Goal: Task Accomplishment & Management: Use online tool/utility

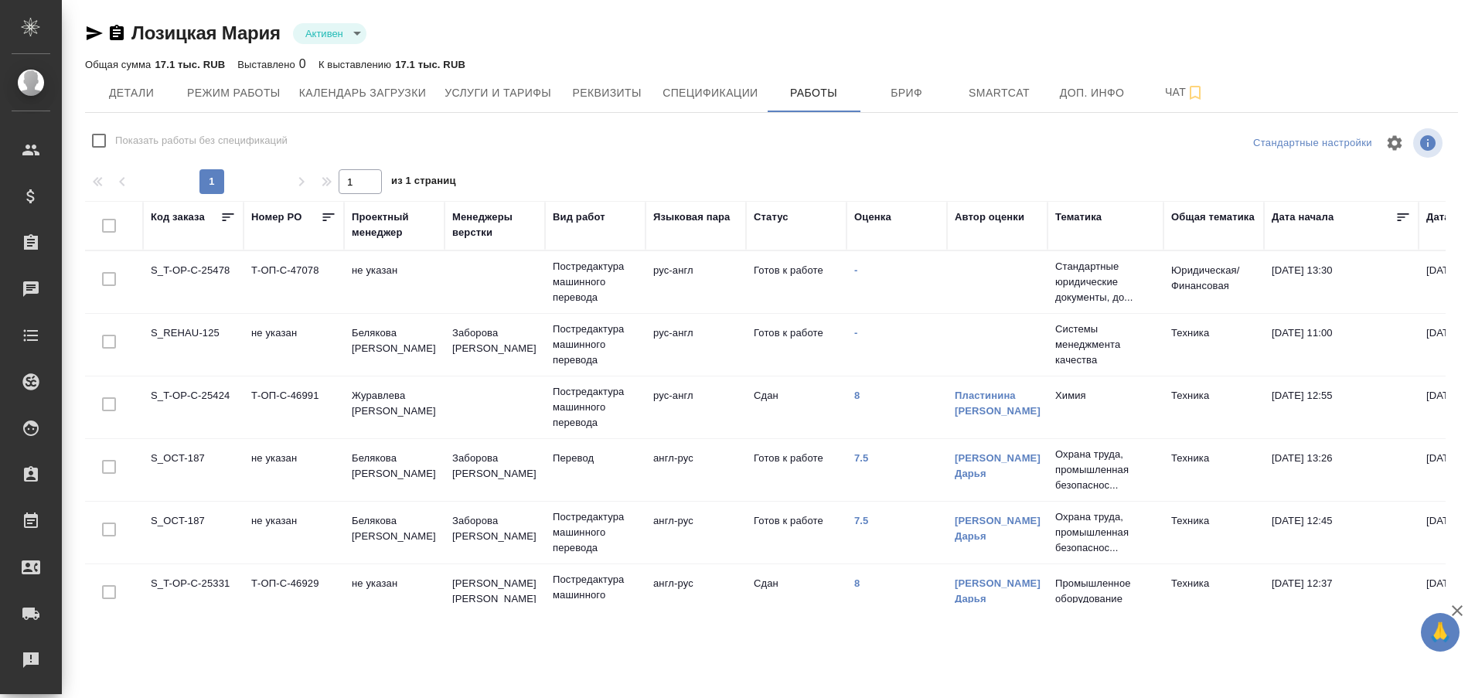
click at [183, 332] on td "S_REHAU-125" at bounding box center [193, 345] width 101 height 54
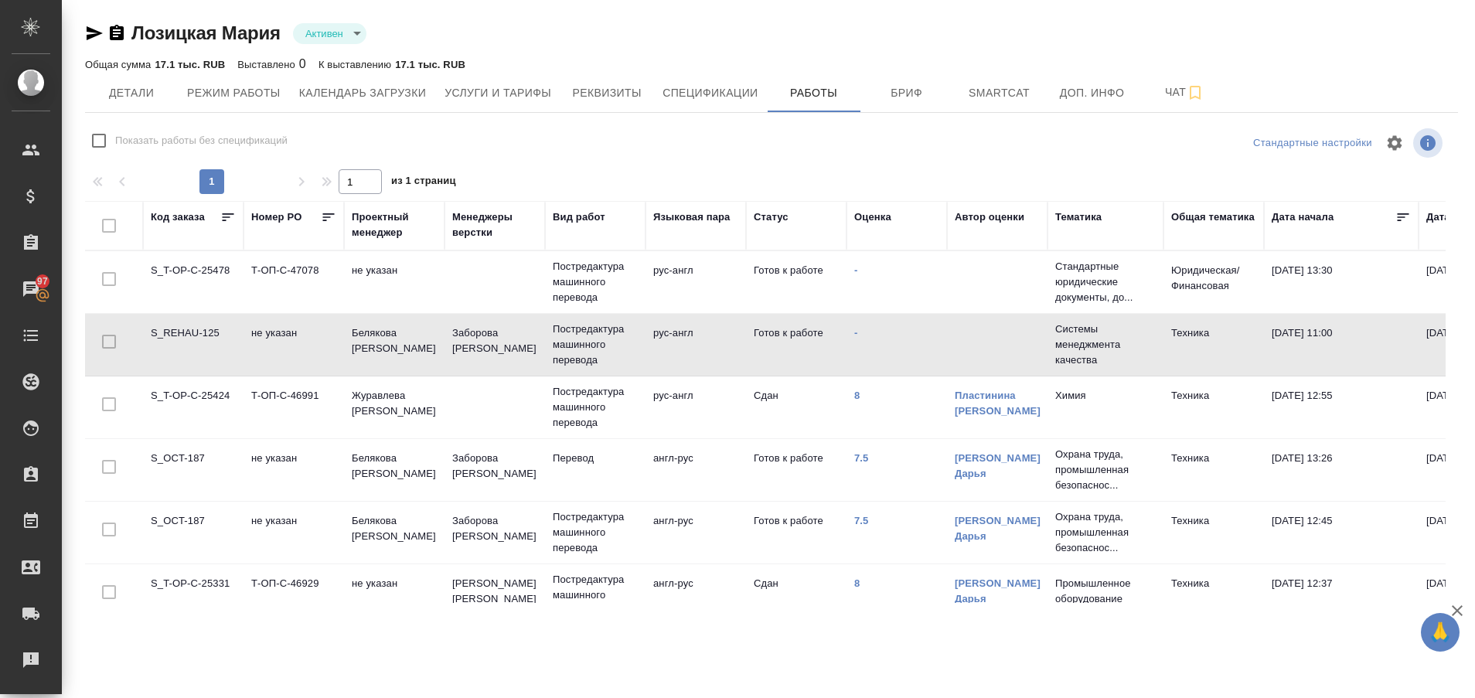
click at [188, 272] on td "S_T-OP-C-25478" at bounding box center [193, 282] width 101 height 54
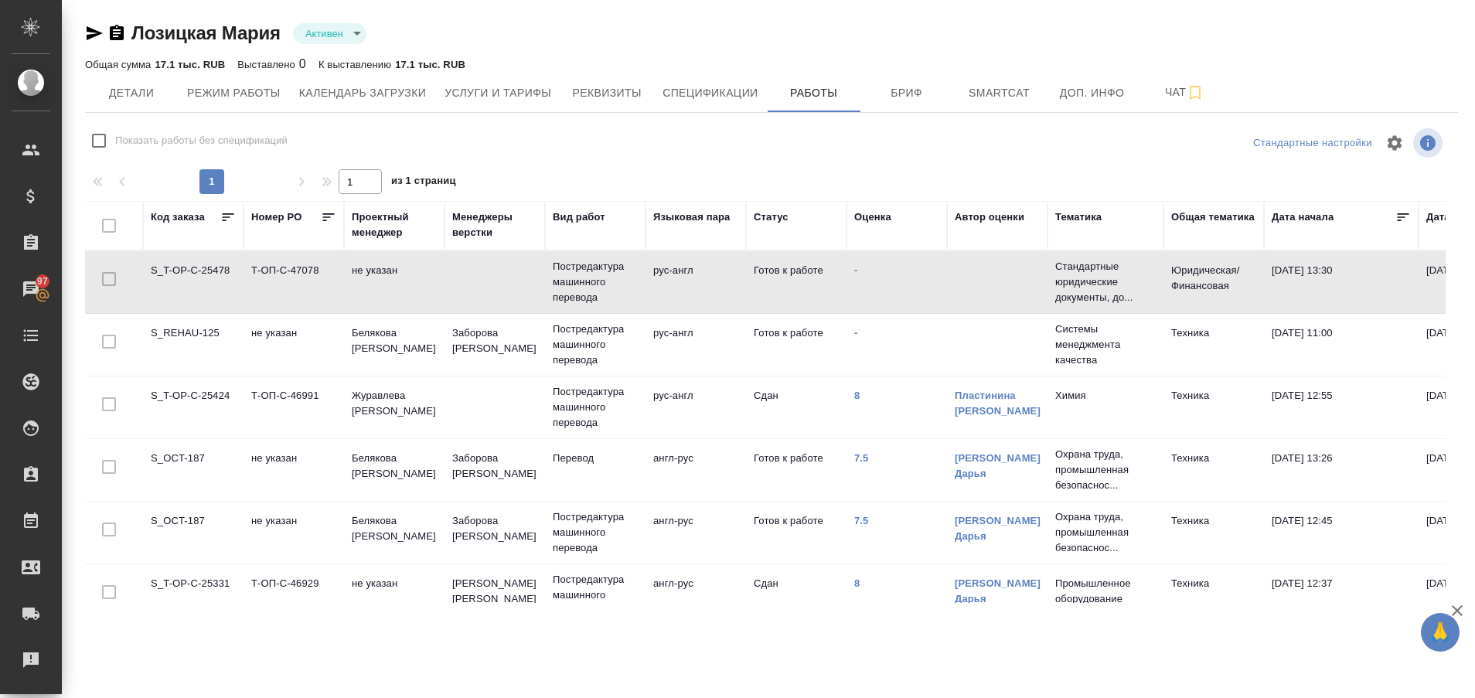
click at [188, 272] on td "S_T-OP-C-25478" at bounding box center [193, 282] width 101 height 54
click at [9, 662] on link "Рекламации" at bounding box center [31, 660] width 54 height 39
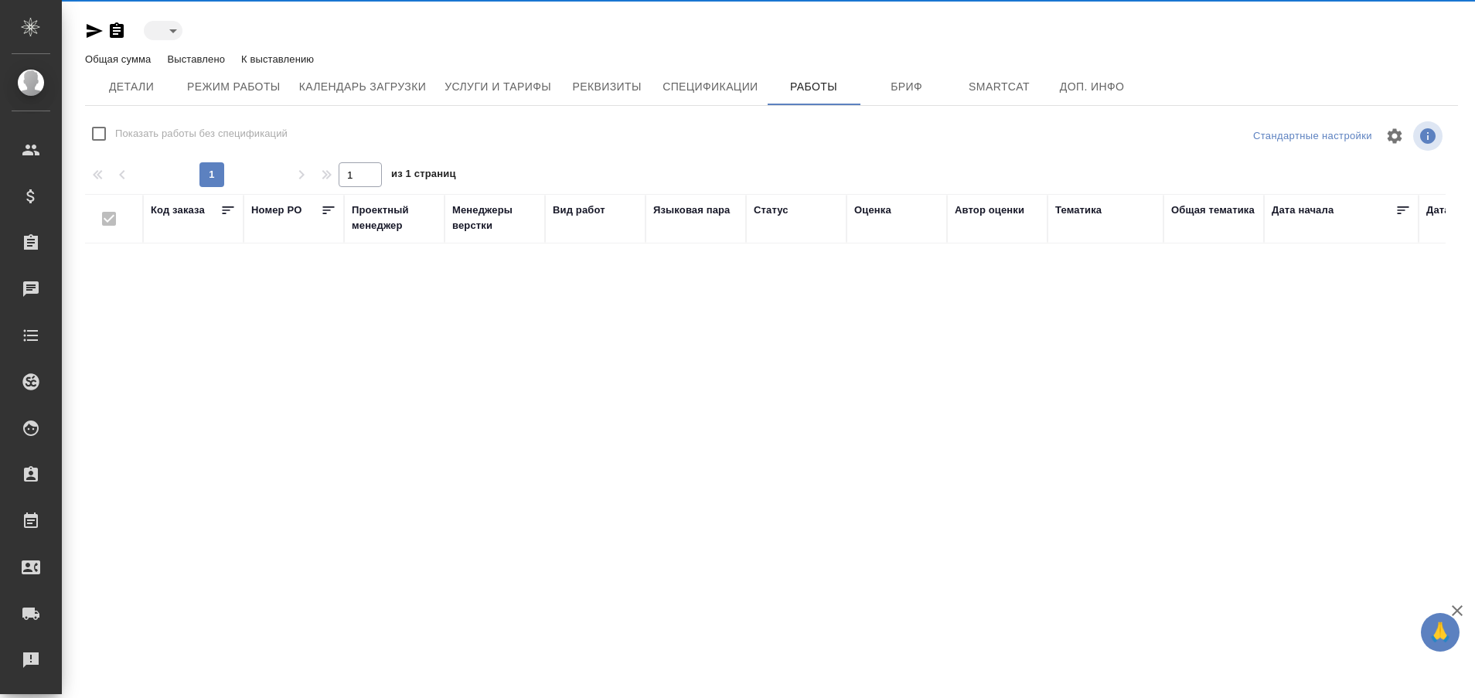
type input "active"
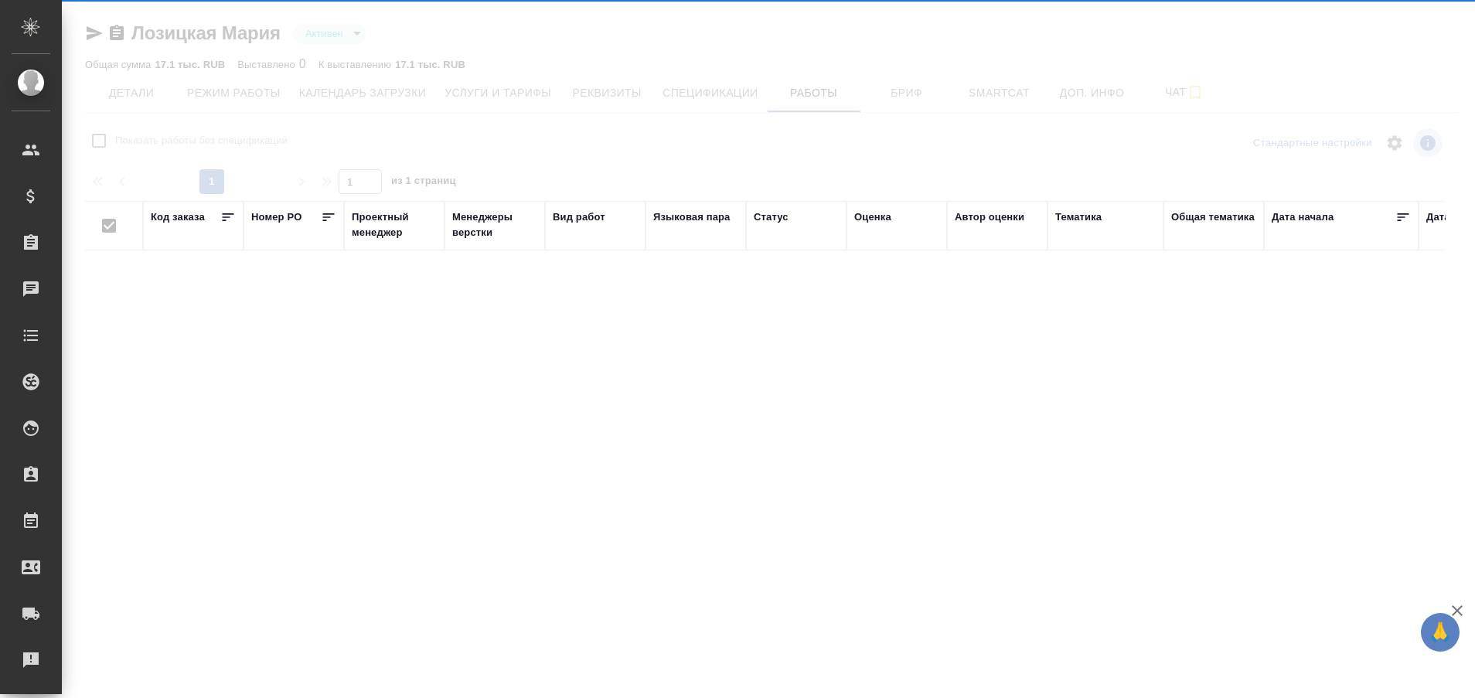
checkbox input "false"
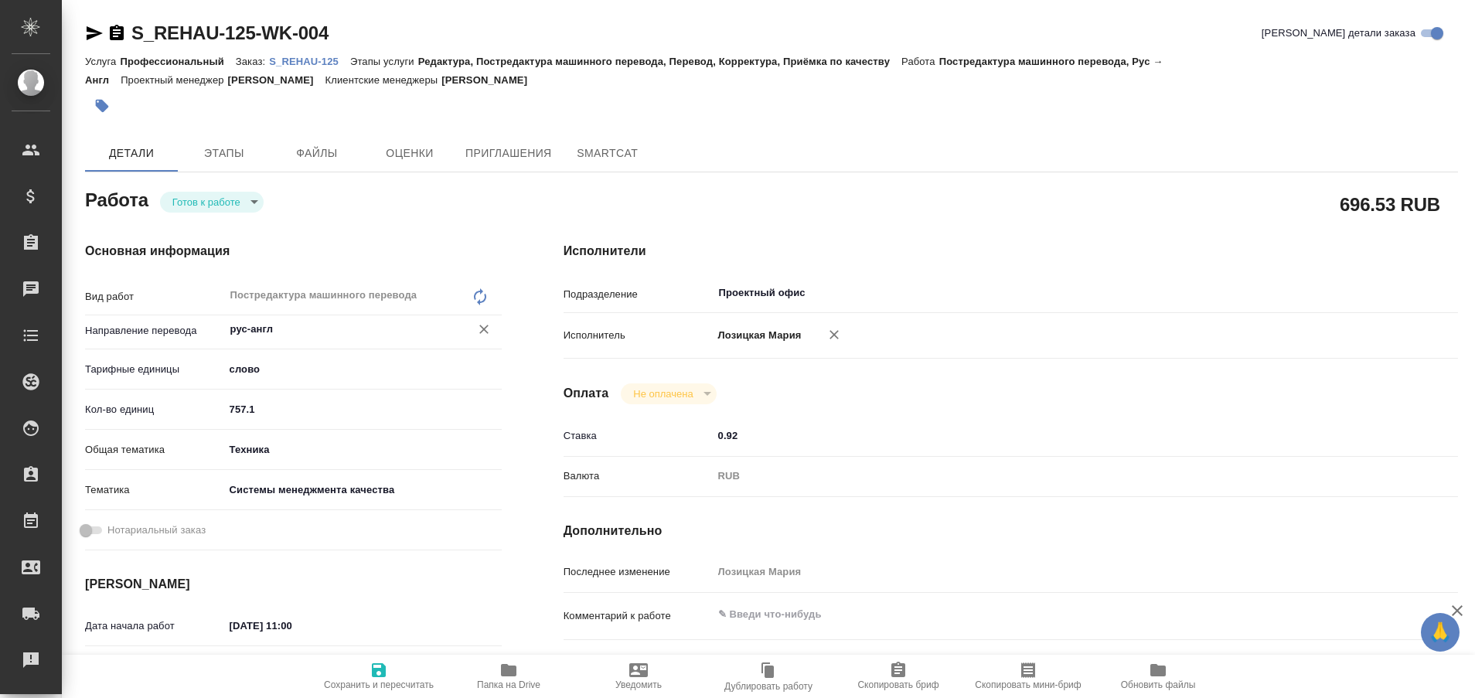
type textarea "x"
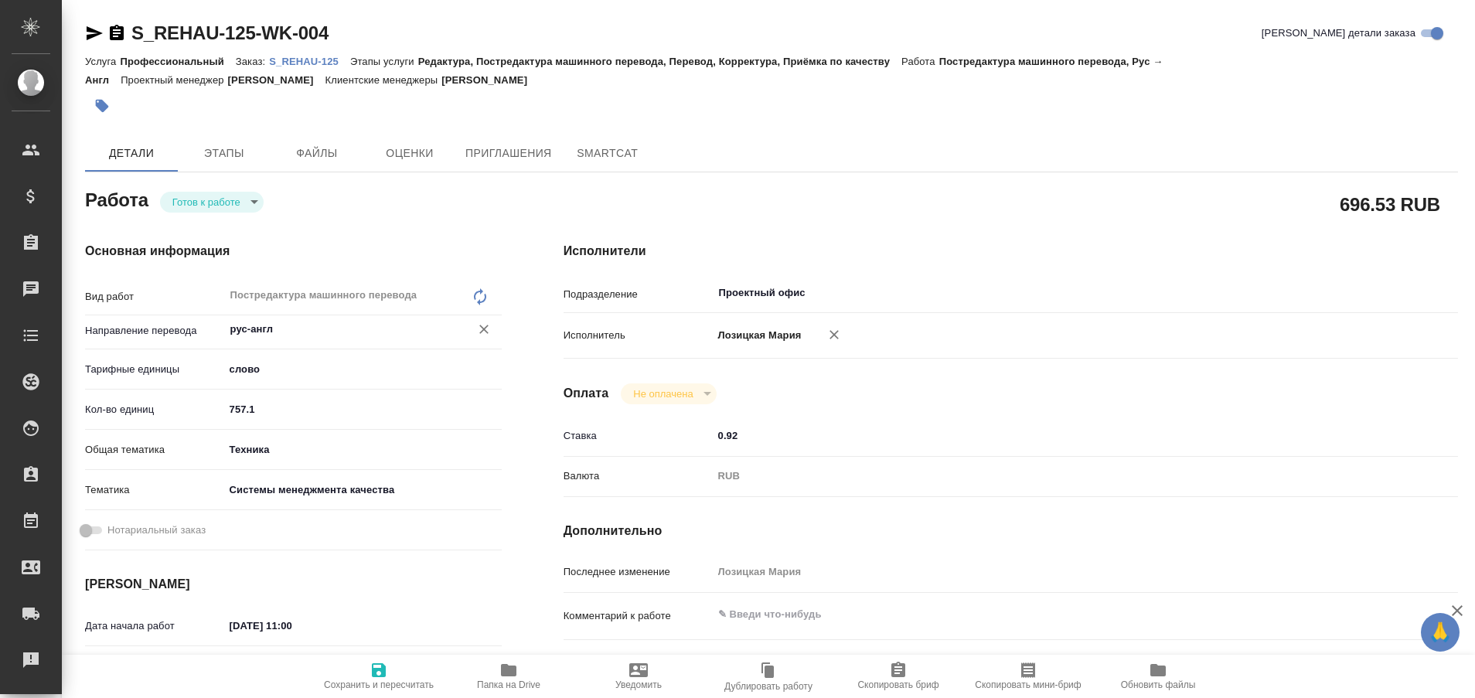
type textarea "x"
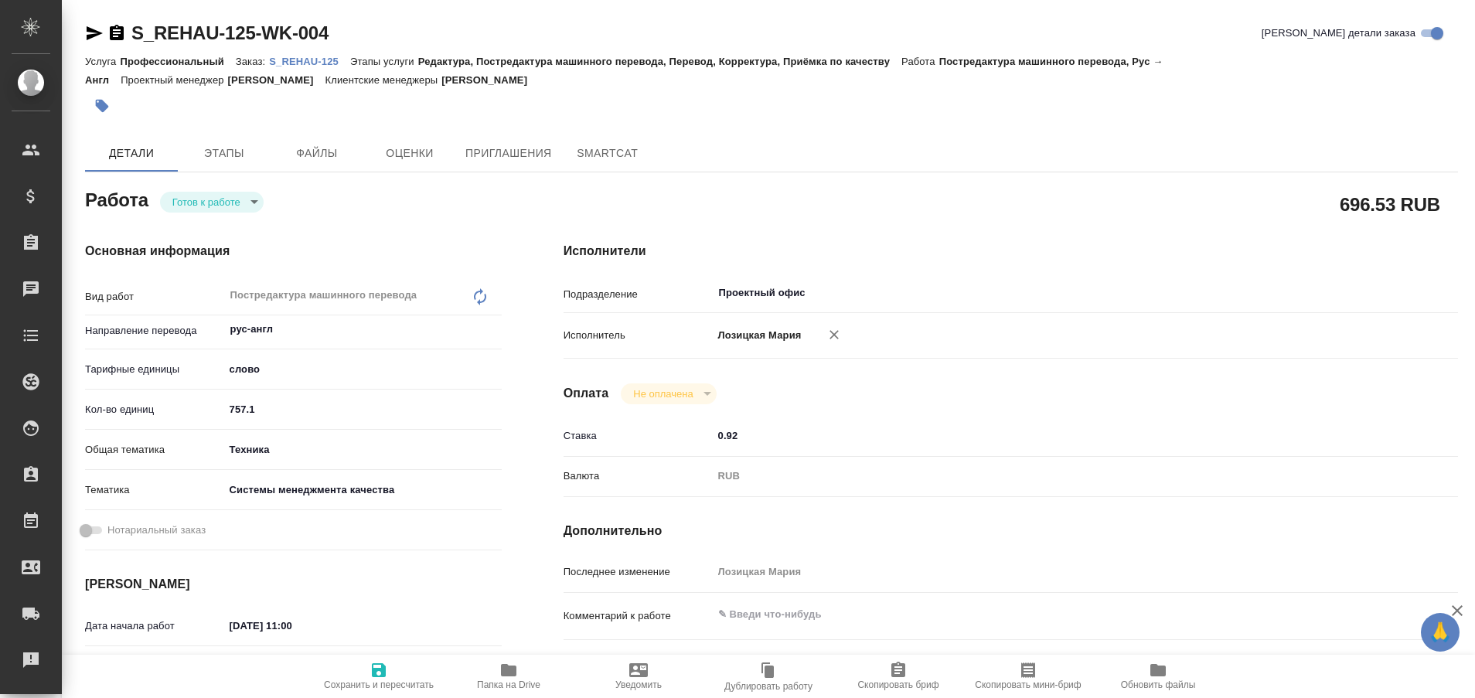
type textarea "x"
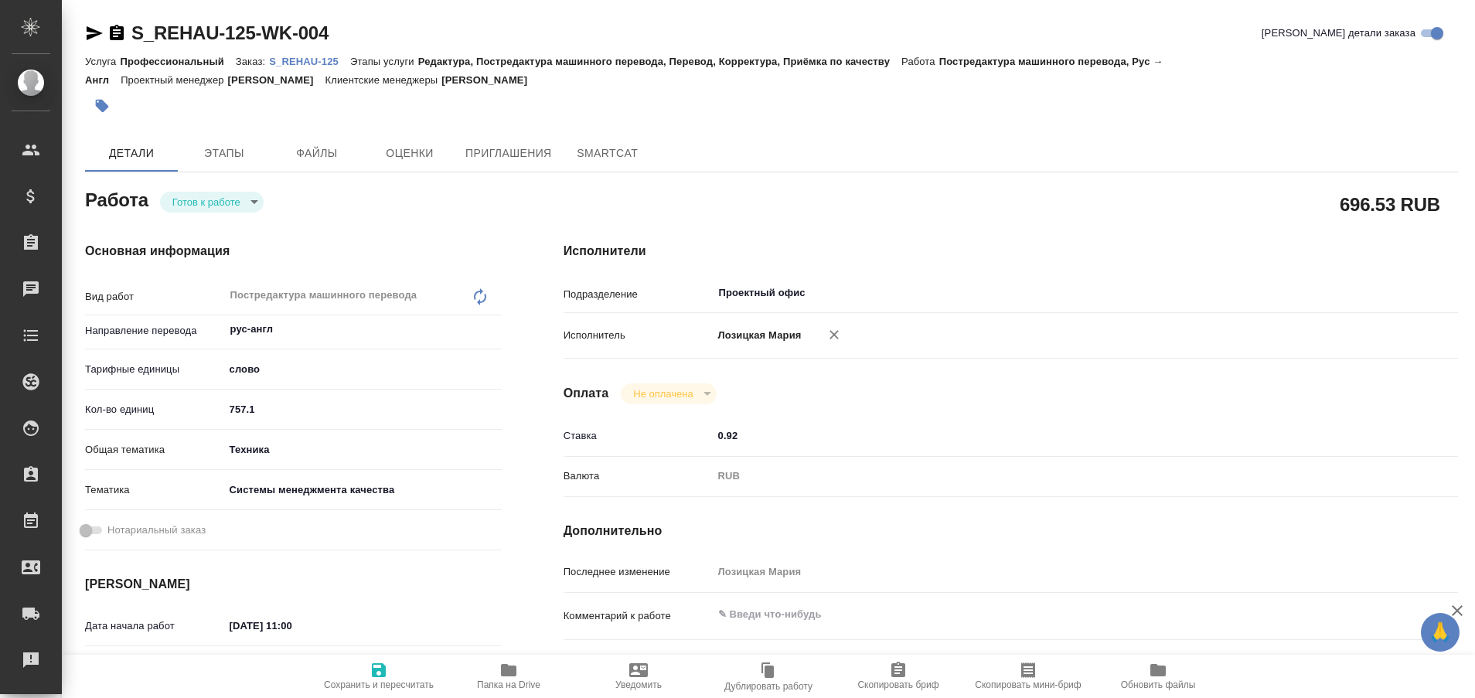
type textarea "x"
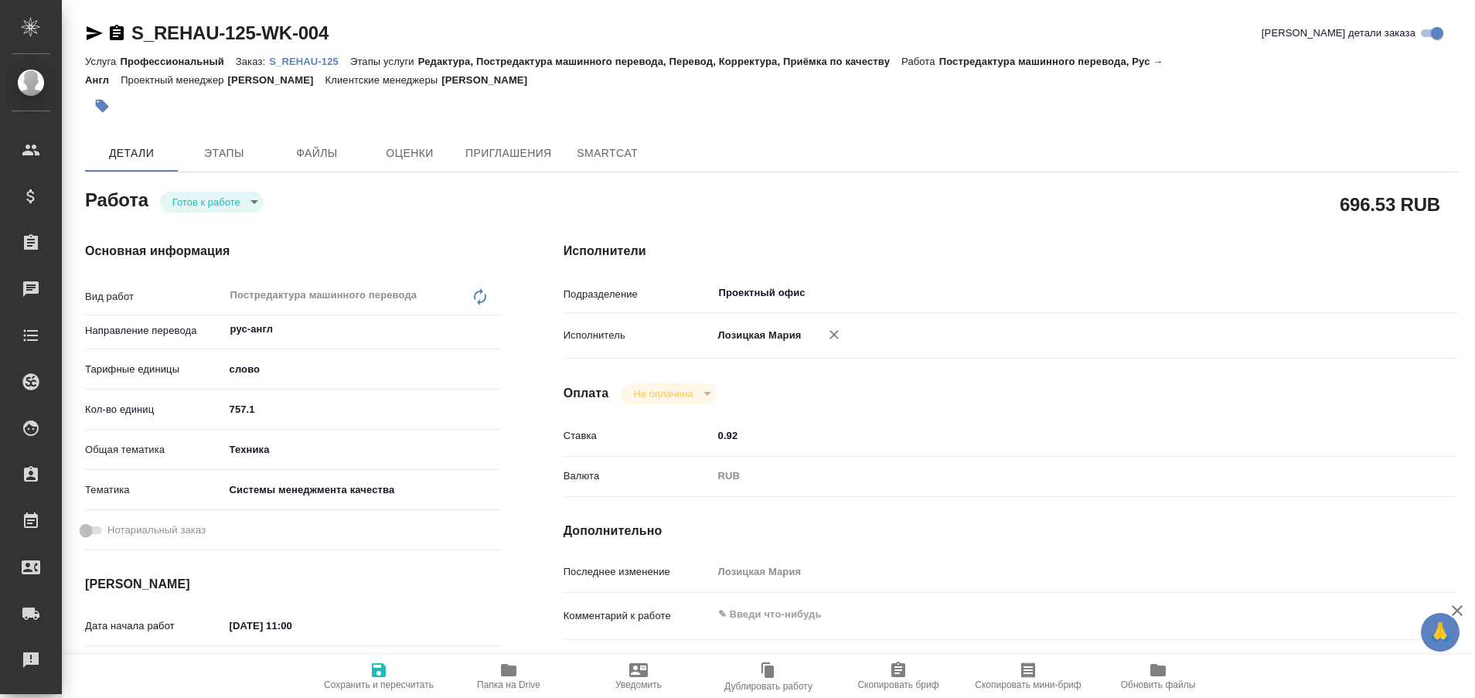
type textarea "x"
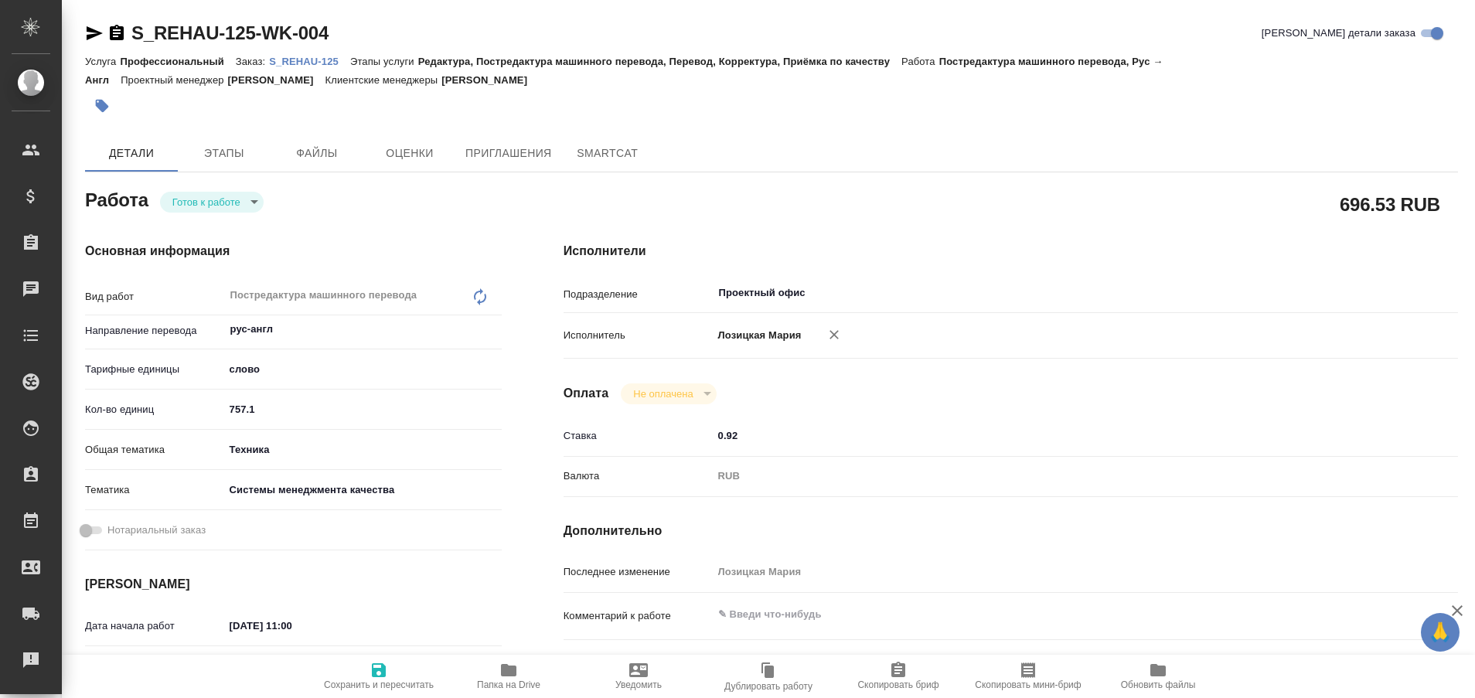
click at [312, 56] on p "S_REHAU-125" at bounding box center [309, 62] width 81 height 12
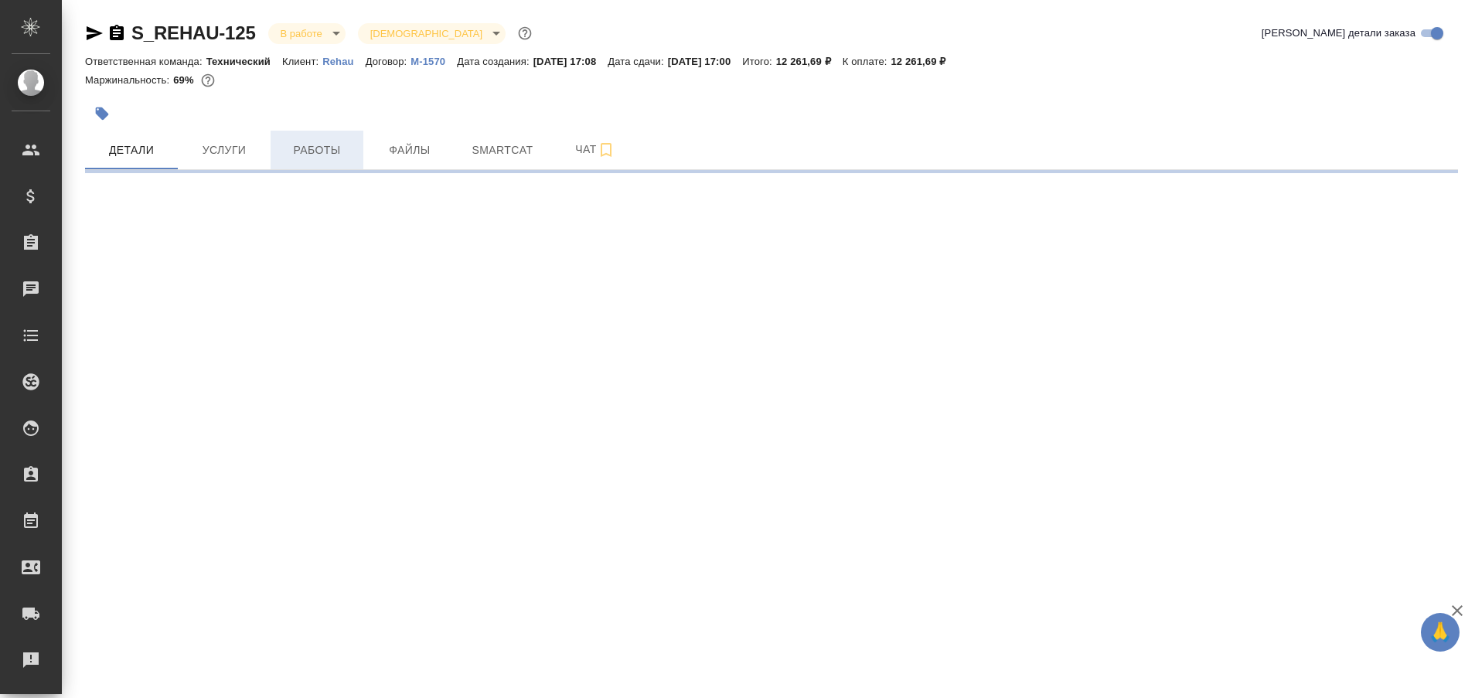
select select "RU"
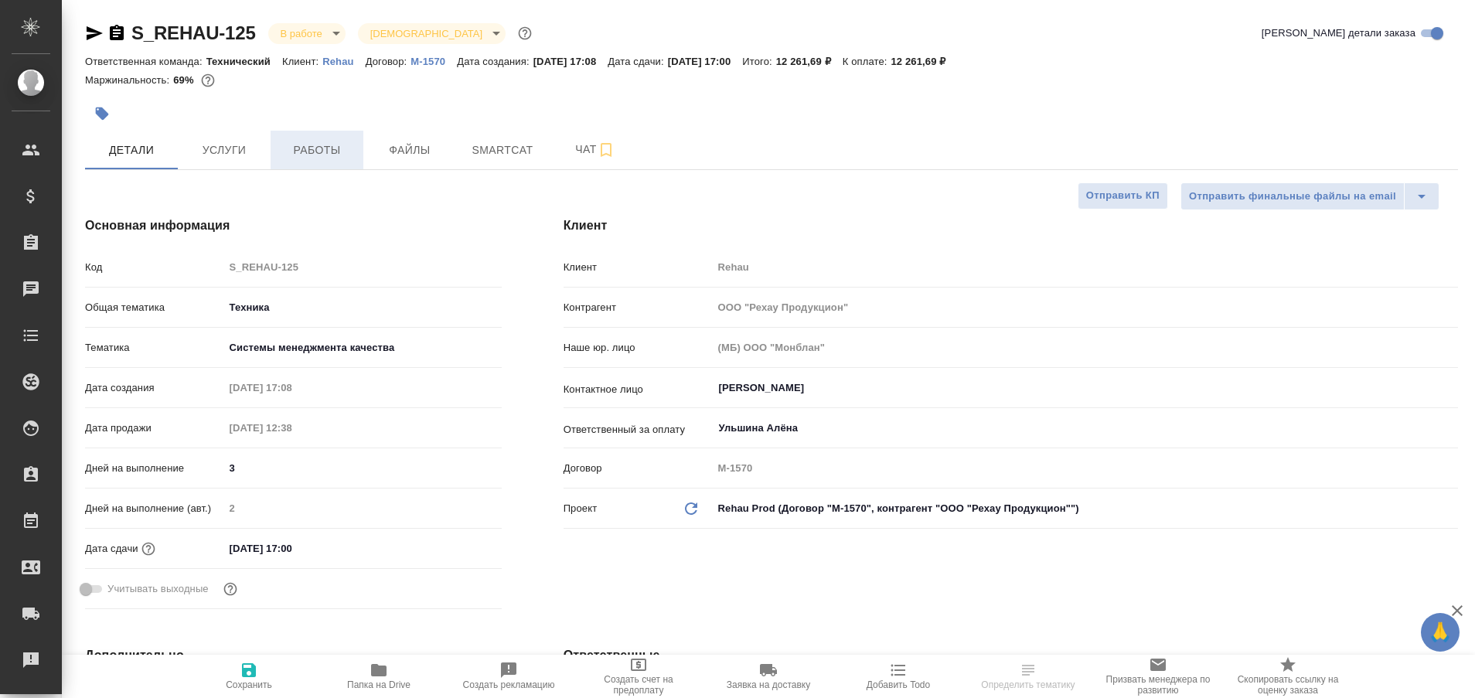
type textarea "x"
click at [295, 147] on span "Работы" at bounding box center [317, 150] width 74 height 19
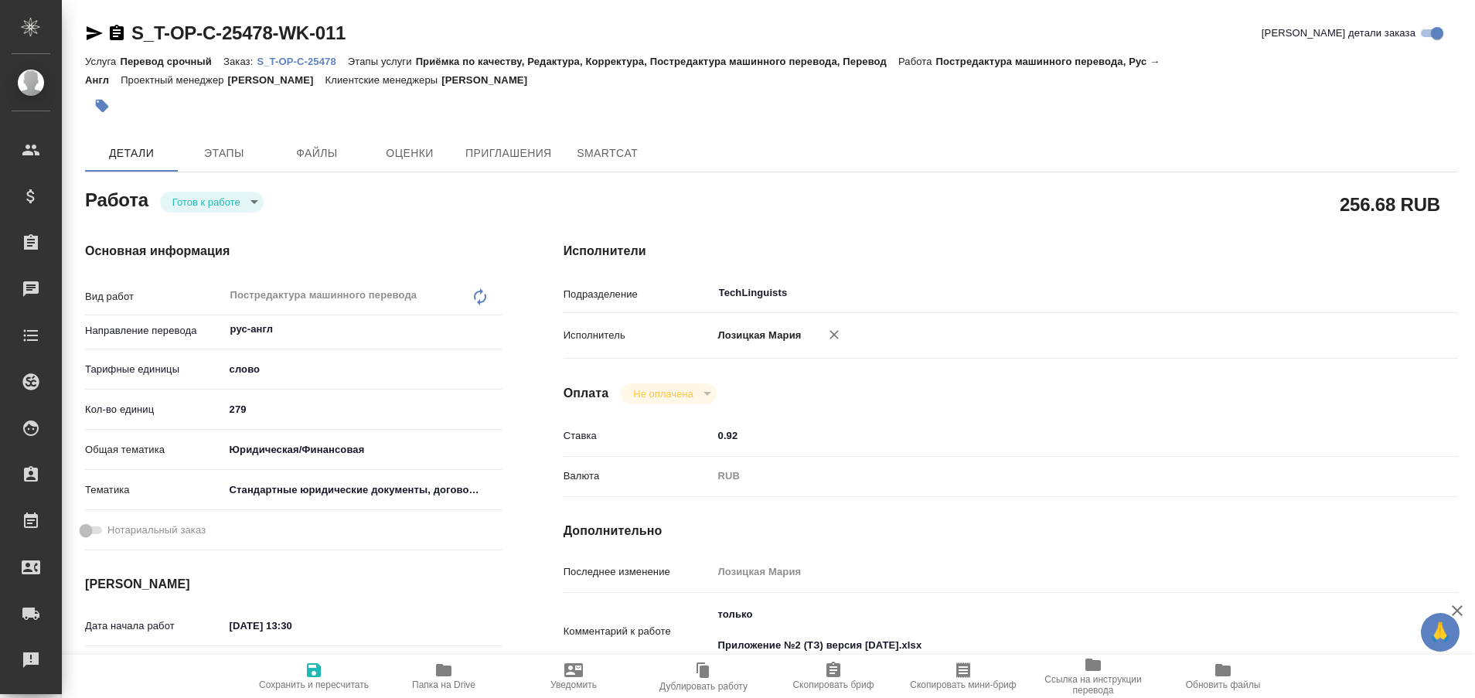
type textarea "x"
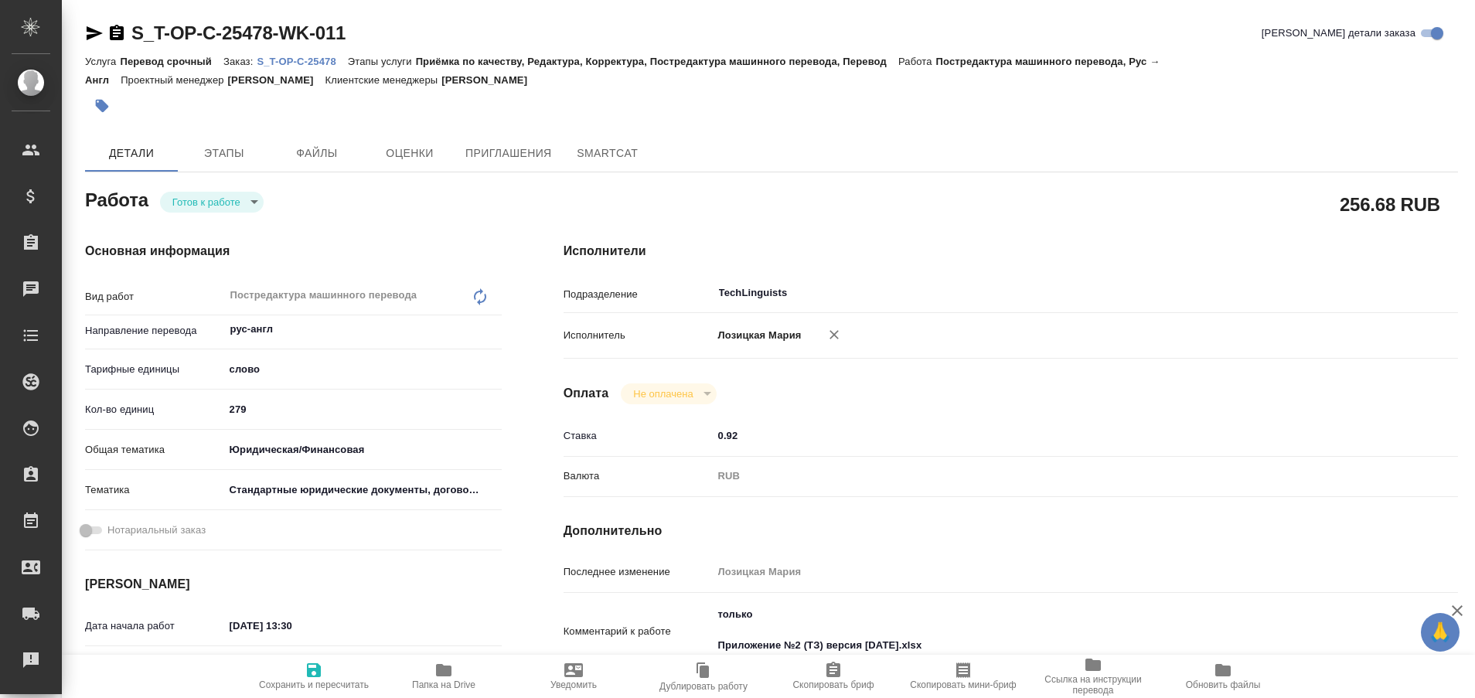
type textarea "x"
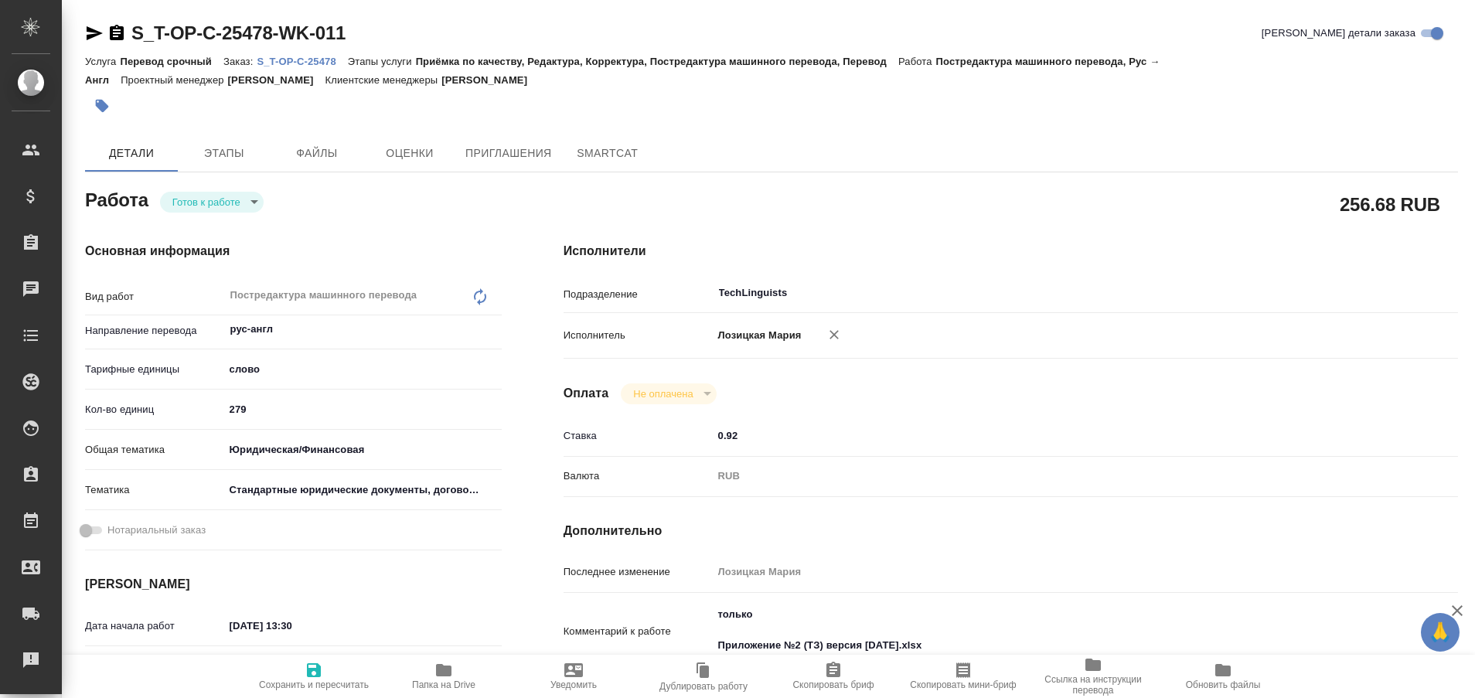
type textarea "x"
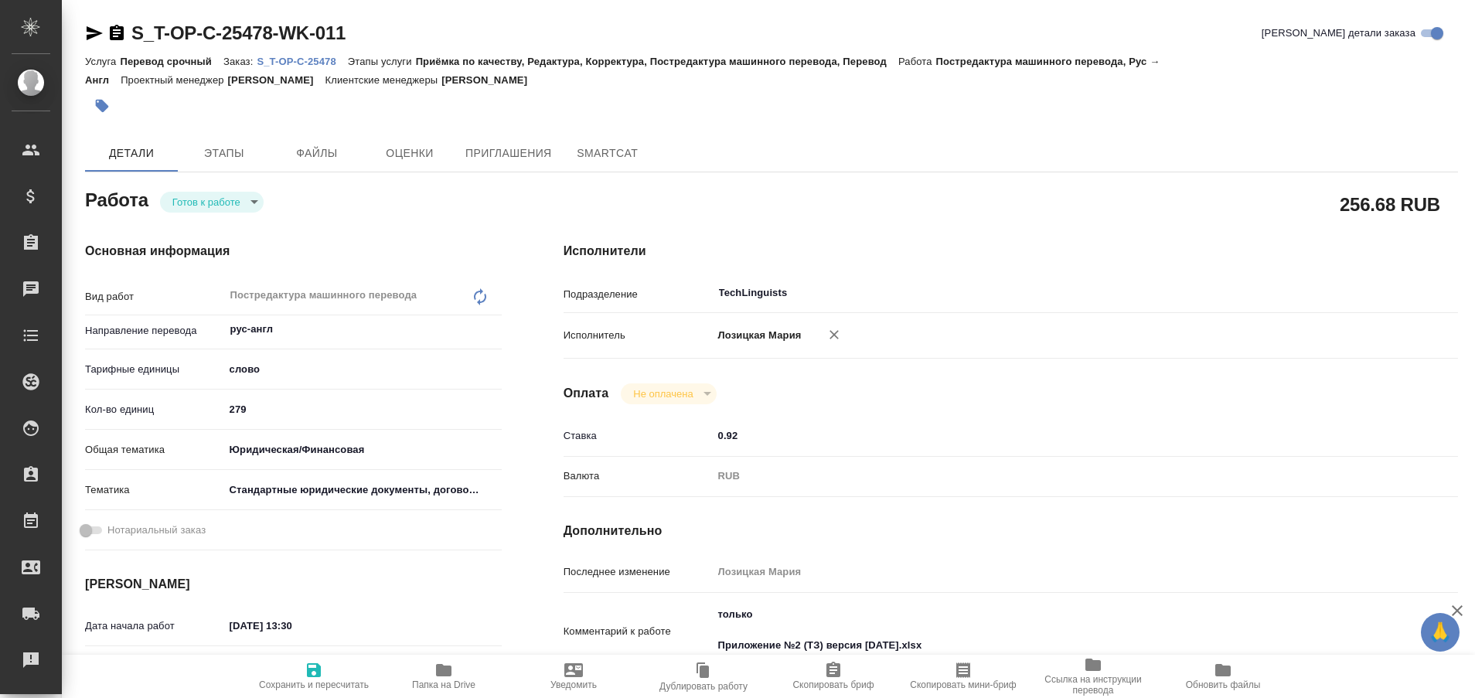
type textarea "x"
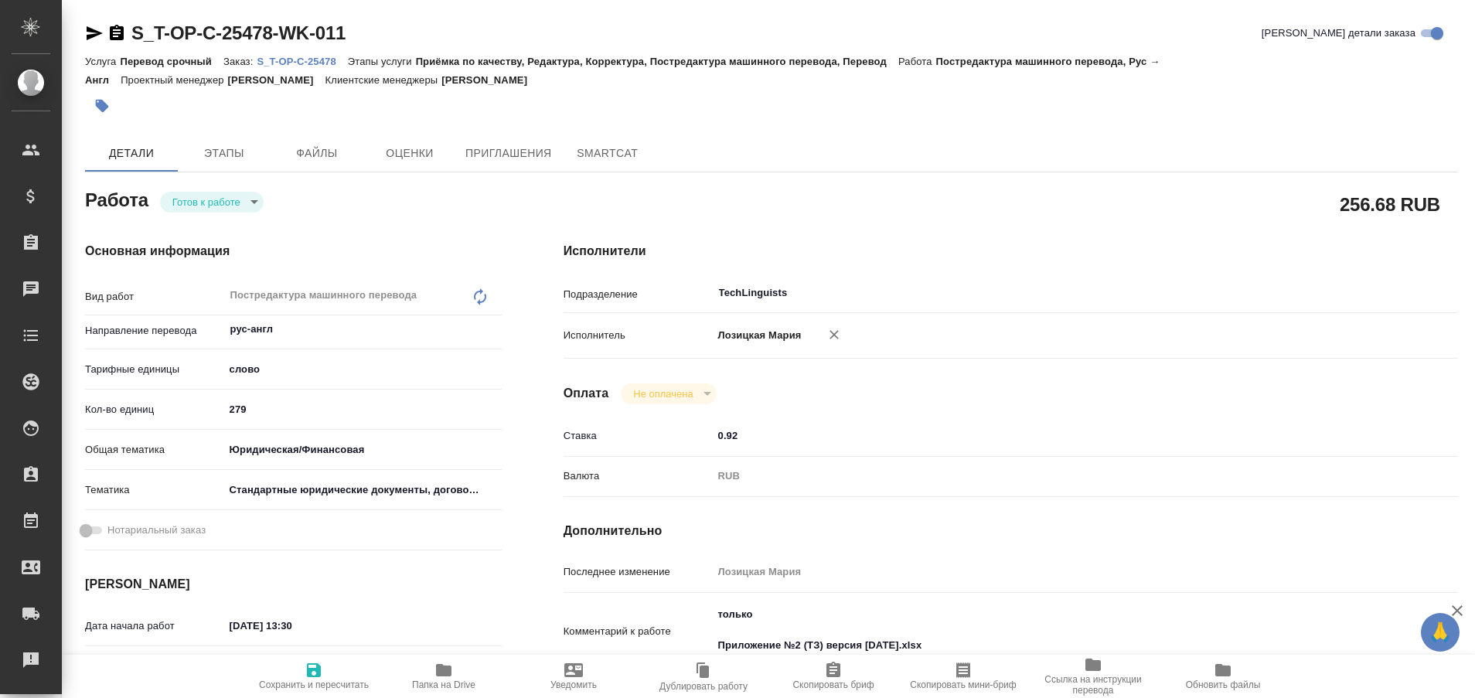
type textarea "x"
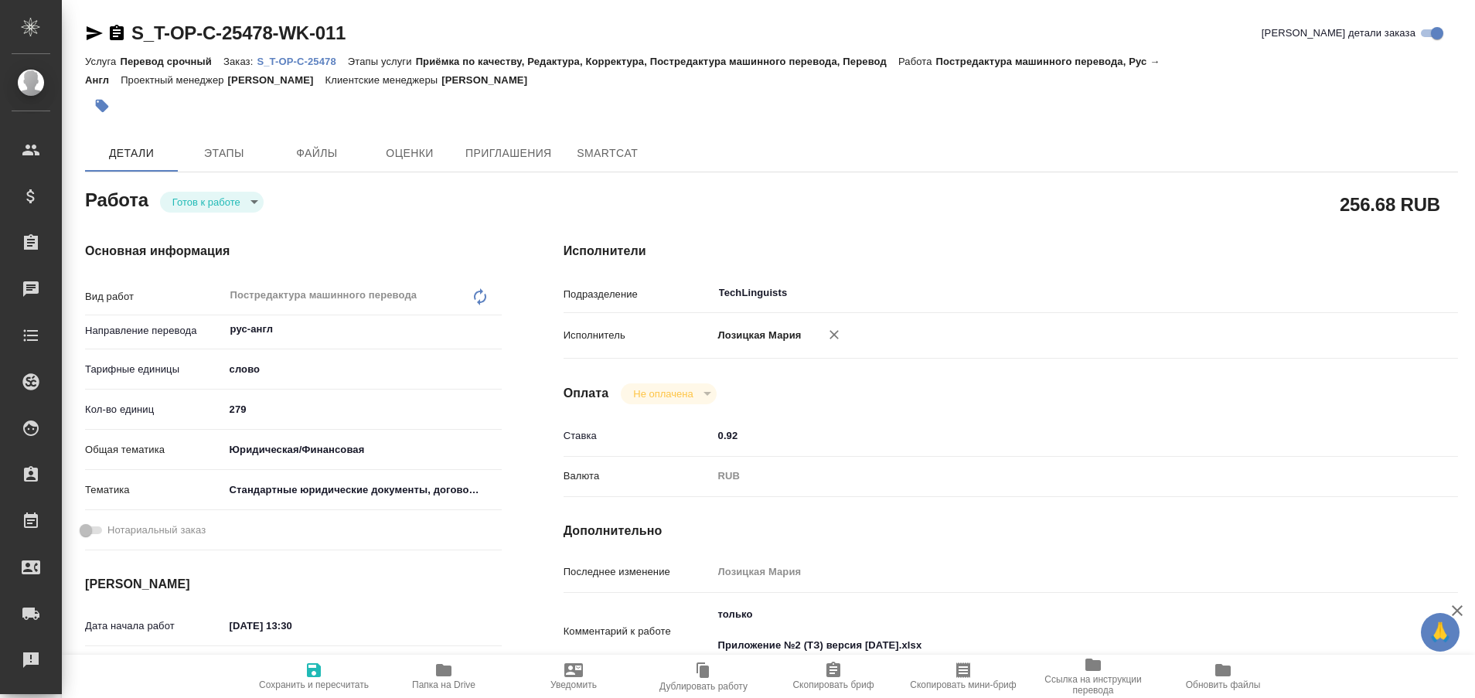
type textarea "x"
